Goal: Task Accomplishment & Management: Use online tool/utility

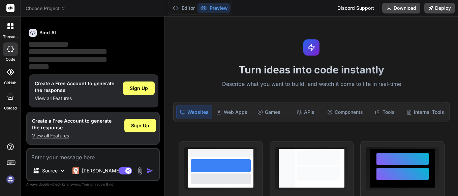
scroll to position [23, 0]
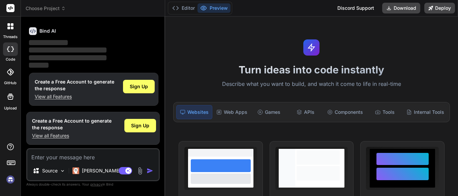
type textarea "x"
type textarea "PlaidHtml = $"https://[DOMAIN_NAME]/link/v2/stable/link.html?isWebview=false&to…"
type textarea "x"
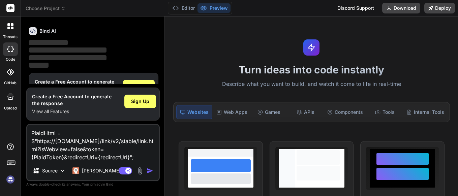
type textarea "PlaidHtml = $"https://[DOMAIN_NAME]/link/v2/stable/link.html?isWebview=false&to…"
type textarea "x"
type textarea "PlaidHtml = $"https://[DOMAIN_NAME]/link/v2/stable/link.html?isWebview=false&to…"
type textarea "x"
type textarea "PlaidHtml = $"https://[DOMAIN_NAME]/link/v2/stable/link.html?isWebview=false&to…"
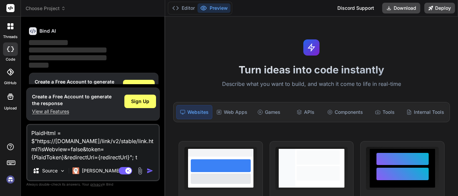
type textarea "x"
type textarea "PlaidHtml = $"https://[DOMAIN_NAME]/link/v2/stable/link.html?isWebview=false&to…"
type textarea "x"
type textarea "PlaidHtml = $"https://[DOMAIN_NAME]/link/v2/stable/link.html?isWebview=false&to…"
type textarea "x"
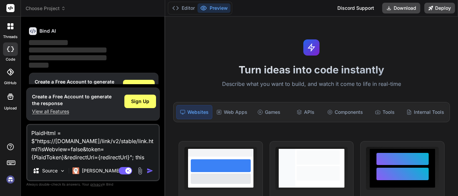
type textarea "PlaidHtml = $"https://[DOMAIN_NAME]/link/v2/stable/link.html?isWebview=false&to…"
type textarea "x"
type textarea "PlaidHtml = $"https://[DOMAIN_NAME]/link/v2/stable/link.html?isWebview=false&to…"
type textarea "x"
type textarea "PlaidHtml = $"https://[DOMAIN_NAME]/link/v2/stable/link.html?isWebview=false&to…"
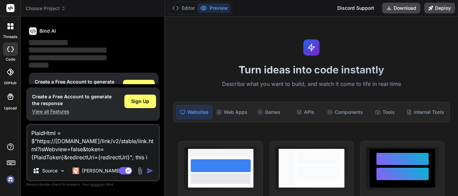
type textarea "x"
type textarea "PlaidHtml = $"https://[DOMAIN_NAME]/link/v2/stable/link.html?isWebview=false&to…"
type textarea "x"
type textarea "PlaidHtml = $"https://[DOMAIN_NAME]/link/v2/stable/link.html?isWebview=false&to…"
type textarea "x"
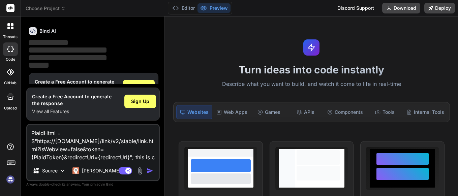
type textarea "PlaidHtml = $"https://[DOMAIN_NAME]/link/v2/stable/link.html?isWebview=false&to…"
type textarea "x"
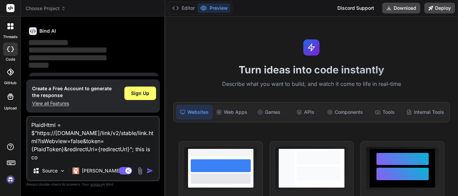
type textarea "PlaidHtml = $"https://[DOMAIN_NAME]/link/v2/stable/link.html?isWebview=false&to…"
type textarea "x"
type textarea "PlaidHtml = $"https://[DOMAIN_NAME]/link/v2/stable/link.html?isWebview=false&to…"
type textarea "x"
type textarea "PlaidHtml = $"https://[DOMAIN_NAME]/link/v2/stable/link.html?isWebview=false&to…"
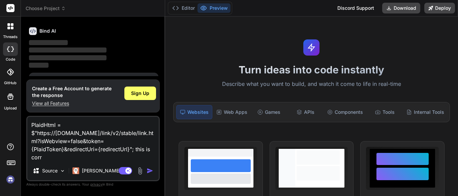
type textarea "x"
type textarea "PlaidHtml = $"https://[DOMAIN_NAME]/link/v2/stable/link.html?isWebview=false&to…"
type textarea "x"
type textarea "PlaidHtml = $"https://[DOMAIN_NAME]/link/v2/stable/link.html?isWebview=false&to…"
type textarea "x"
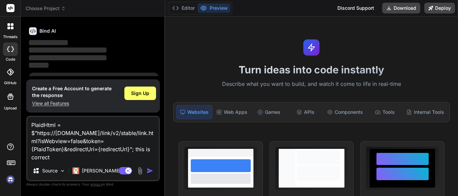
type textarea "PlaidHtml = $"https://[DOMAIN_NAME]/link/v2/stable/link.html?isWebview=false&to…"
type textarea "x"
type textarea "PlaidHtml = $"https://[DOMAIN_NAME]/link/v2/stable/link.html?isWebview=false&to…"
type textarea "x"
type textarea "PlaidHtml = $"https://[DOMAIN_NAME]/link/v2/stable/link.html?isWebview=false&to…"
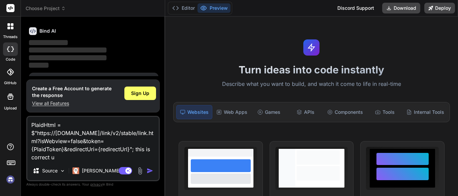
type textarea "x"
type textarea "PlaidHtml = $"https://[DOMAIN_NAME]/link/v2/stable/link.html?isWebview=false&to…"
type textarea "x"
type textarea "PlaidHtml = $"https://[DOMAIN_NAME]/link/v2/stable/link.html?isWebview=false&to…"
type textarea "x"
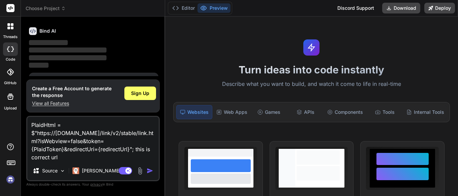
type textarea "PlaidHtml = $"https://[DOMAIN_NAME]/link/v2/stable/link.html?isWebview=false&to…"
type textarea "x"
type textarea "PlaidHtml = $"https://[DOMAIN_NAME]/link/v2/stable/link.html?isWebview=false&to…"
type textarea "x"
type textarea "PlaidHtml = $"https://[DOMAIN_NAME]/link/v2/stable/link.html?isWebview=false&to…"
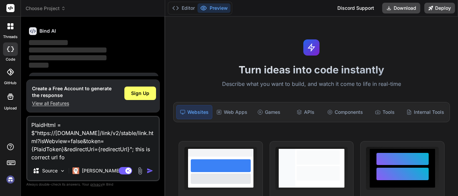
type textarea "x"
type textarea "PlaidHtml = $"https://[DOMAIN_NAME]/link/v2/stable/link.html?isWebview=false&to…"
type textarea "x"
type textarea "PlaidHtml = $"https://[DOMAIN_NAME]/link/v2/stable/link.html?isWebview=false&to…"
type textarea "x"
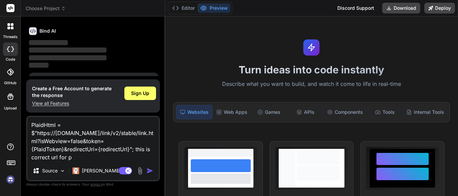
type textarea "PlaidHtml = $"https://[DOMAIN_NAME]/link/v2/stable/link.html?isWebview=false&to…"
type textarea "x"
type textarea "PlaidHtml = $"https://[DOMAIN_NAME]/link/v2/stable/link.html?isWebview=false&to…"
type textarea "x"
type textarea "PlaidHtml = $"https://[DOMAIN_NAME]/link/v2/stable/link.html?isWebview=false&to…"
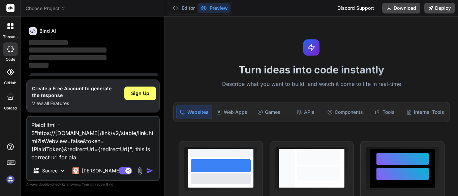
type textarea "x"
type textarea "PlaidHtml = $"https://[DOMAIN_NAME]/link/v2/stable/link.html?isWebview=false&to…"
type textarea "x"
type textarea "PlaidHtml = $"https://[DOMAIN_NAME]/link/v2/stable/link.html?isWebview=false&to…"
type textarea "x"
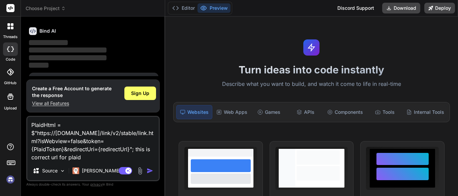
type textarea "PlaidHtml = $"https://[DOMAIN_NAME]/link/v2/stable/link.html?isWebview=false&to…"
type textarea "x"
type textarea "PlaidHtml = $"https://[DOMAIN_NAME]/link/v2/stable/link.html?isWebview=false&to…"
type textarea "x"
type textarea "PlaidHtml = $"https://[DOMAIN_NAME]/link/v2/stable/link.html?isWebview=false&to…"
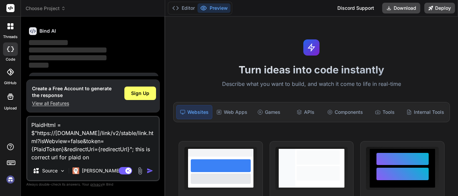
type textarea "x"
type textarea "PlaidHtml = $"https://[DOMAIN_NAME]/link/v2/stable/link.html?isWebview=false&to…"
type textarea "x"
type textarea "PlaidHtml = $"https://[DOMAIN_NAME]/link/v2/stable/link.html?isWebview=false&to…"
type textarea "x"
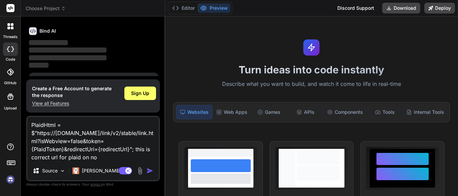
type textarea "PlaidHtml = $"https://[DOMAIN_NAME]/link/v2/stable/link.html?isWebview=false&to…"
type textarea "x"
type textarea "PlaidHtml = $"https://[DOMAIN_NAME]/link/v2/stable/link.html?isWebview=false&to…"
type textarea "x"
type textarea "PlaidHtml = $"https://[DOMAIN_NAME]/link/v2/stable/link.html?isWebview=false&to…"
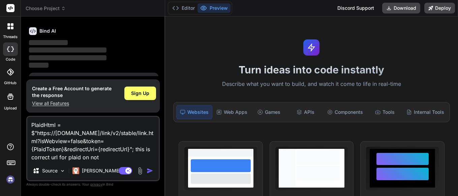
type textarea "x"
type textarea "PlaidHtml = $"https://[DOMAIN_NAME]/link/v2/stable/link.html?isWebview=false&to…"
type textarea "x"
type textarea "PlaidHtml = $"https://[DOMAIN_NAME]/link/v2/stable/link.html?isWebview=false&to…"
type textarea "x"
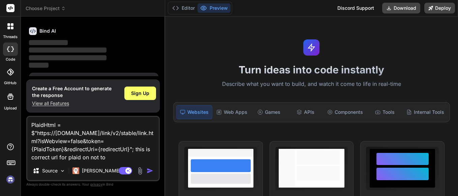
type textarea "PlaidHtml = $"https://[DOMAIN_NAME]/link/v2/stable/link.html?isWebview=false&to…"
type textarea "x"
type textarea "PlaidHtml = $"https://[DOMAIN_NAME]/link/v2/stable/link.html?isWebview=false&to…"
type textarea "x"
type textarea "PlaidHtml = $"https://[DOMAIN_NAME]/link/v2/stable/link.html?isWebview=false&to…"
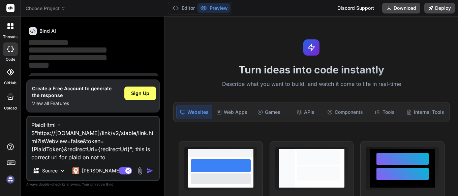
type textarea "x"
type textarea "PlaidHtml = $"https://[DOMAIN_NAME]/link/v2/stable/link.html?isWebview=false&to…"
type textarea "x"
type textarea "PlaidHtml = $"https://[DOMAIN_NAME]/link/v2/stable/link.html?isWebview=false&to…"
type textarea "x"
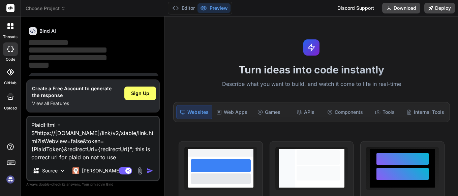
type textarea "PlaidHtml = $"https://[DOMAIN_NAME]/link/v2/stable/link.html?isWebview=false&to…"
type textarea "x"
type textarea "PlaidHtml = $"https://[DOMAIN_NAME]/link/v2/stable/link.html?isWebview=false&to…"
type textarea "x"
type textarea "PlaidHtml = $"https://[DOMAIN_NAME]/link/v2/stable/link.html?isWebview=false&to…"
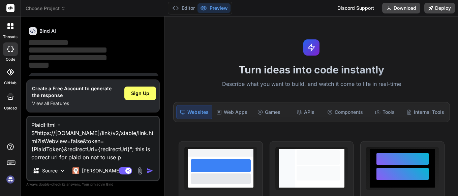
type textarea "x"
type textarea "PlaidHtml = $"https://[DOMAIN_NAME]/link/v2/stable/link.html?isWebview=false&to…"
type textarea "x"
type textarea "PlaidHtml = $"https://[DOMAIN_NAME]/link/v2/stable/link.html?isWebview=false&to…"
type textarea "x"
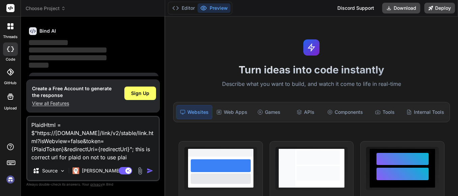
type textarea "PlaidHtml = $"https://[DOMAIN_NAME]/link/v2/stable/link.html?isWebview=false&to…"
type textarea "x"
type textarea "PlaidHtml = $"https://[DOMAIN_NAME]/link/v2/stable/link.html?isWebview=false&to…"
type textarea "x"
type textarea "PlaidHtml = $"https://[DOMAIN_NAME]/link/v2/stable/link.html?isWebview=false&to…"
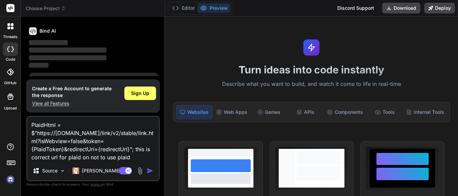
type textarea "x"
type textarea "PlaidHtml = $"https://[DOMAIN_NAME]/link/v2/stable/link.html?isWebview=false&to…"
type textarea "x"
type textarea "PlaidHtml = $"https://[DOMAIN_NAME]/link/v2/stable/link.html?isWebview=false&to…"
type textarea "x"
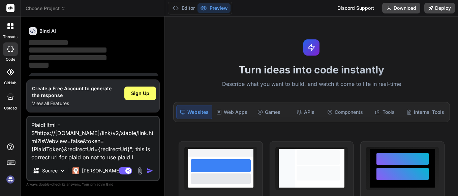
type textarea "PlaidHtml = $"https://[DOMAIN_NAME]/link/v2/stable/link.html?isWebview=false&to…"
type textarea "x"
type textarea "PlaidHtml = $"https://[DOMAIN_NAME]/link/v2/stable/link.html?isWebview=false&to…"
type textarea "x"
type textarea "PlaidHtml = $"https://[DOMAIN_NAME]/link/v2/stable/link.html?isWebview=false&to…"
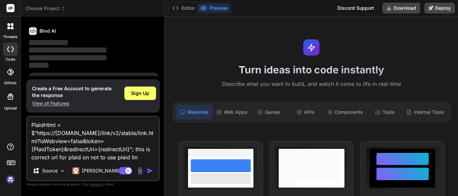
type textarea "x"
type textarea "PlaidHtml = $"https://[DOMAIN_NAME]/link/v2/stable/link.html?isWebview=false&to…"
click at [148, 171] on img "button" at bounding box center [149, 170] width 7 height 7
click at [145, 171] on div "Agent Mode. When this toggle is activated, AI automatically makes decisions, re…" at bounding box center [136, 171] width 39 height 8
click at [149, 170] on img "button" at bounding box center [149, 170] width 7 height 7
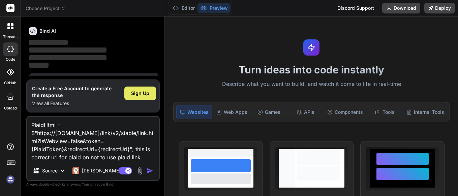
drag, startPoint x: 144, startPoint y: 89, endPoint x: 141, endPoint y: 91, distance: 3.6
click at [143, 89] on div "Sign Up" at bounding box center [140, 93] width 32 height 13
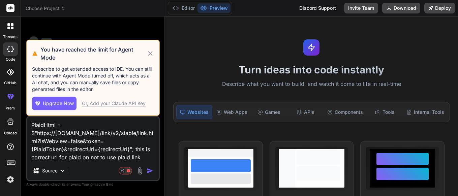
click at [147, 51] on icon at bounding box center [150, 53] width 8 height 8
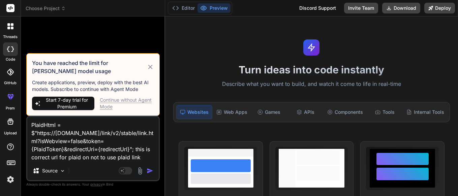
click at [148, 169] on img "button" at bounding box center [149, 170] width 7 height 7
click at [125, 101] on div "Continue without Agent Mode" at bounding box center [127, 103] width 54 height 13
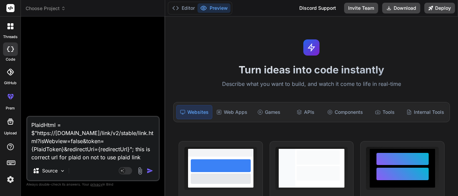
click at [146, 172] on img "button" at bounding box center [149, 170] width 7 height 7
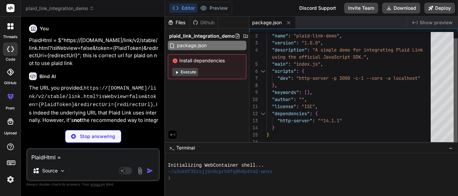
type textarea "x"
type textarea "</p> </div> <!-- Plaid Link SDK script --> <script src="[URL][DOMAIN_NAME]"></s…"
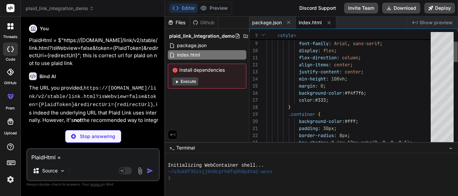
click at [452, 100] on div "7 8 9 10 11 12 13 14 15 16 17 18 19 20 21 22 23 < style > body { font-family: A…" at bounding box center [353, 88] width 208 height 113
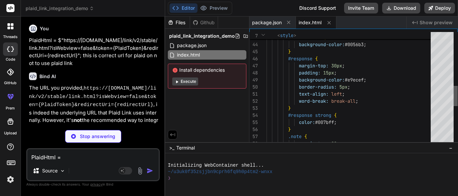
type textarea "x"
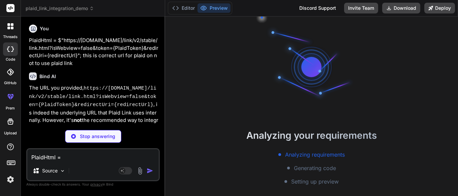
scroll to position [26, 0]
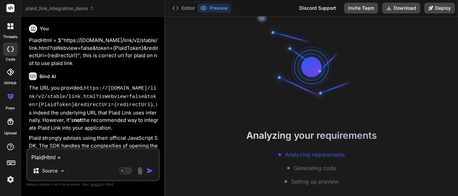
scroll to position [70, 0]
click at [95, 100] on p "The URL you provided, https://[DOMAIN_NAME]/link/v2/stable/link.html?isWebview=…" at bounding box center [93, 107] width 129 height 47
click at [93, 102] on code "https://[DOMAIN_NAME]/link/v2/stable/link.html?isWebview=false&token={PlaidToke…" at bounding box center [92, 97] width 127 height 22
type textarea "x"
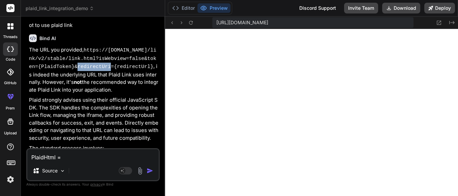
scroll to position [40, 0]
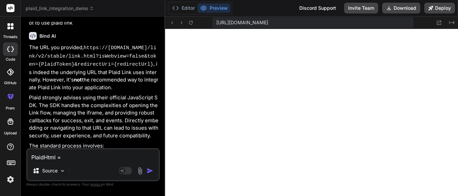
click at [131, 109] on p "Plaid strongly advises using their official JavaScript SDK. The SDK handles the…" at bounding box center [93, 116] width 129 height 45
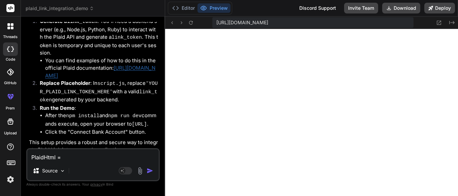
scroll to position [417, 0]
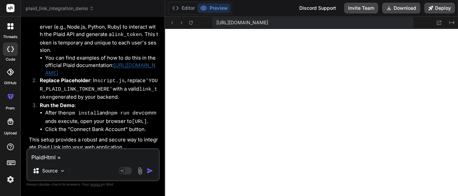
click at [115, 136] on p "This setup provides a robust and secure way to integrate Plaid Link into your w…" at bounding box center [93, 143] width 129 height 15
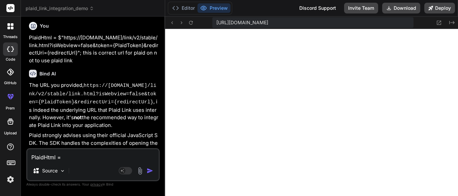
scroll to position [0, 0]
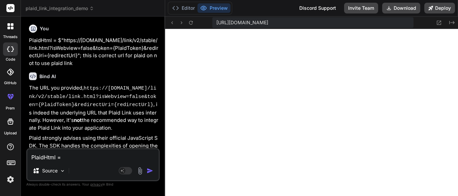
click at [69, 156] on textarea "PlaidHtml = $"https://[DOMAIN_NAME]/link/v2/stable/link.html?isWebview=false&to…" at bounding box center [92, 155] width 131 height 12
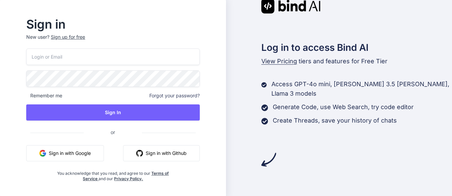
click at [59, 58] on input "email" at bounding box center [112, 56] width 173 height 16
type input "r"
type input "[EMAIL_ADDRESS][DOMAIN_NAME]"
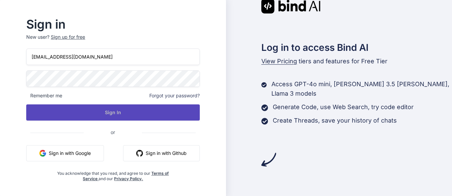
click at [149, 112] on button "Sign In" at bounding box center [112, 112] width 173 height 16
